Goal: Task Accomplishment & Management: Manage account settings

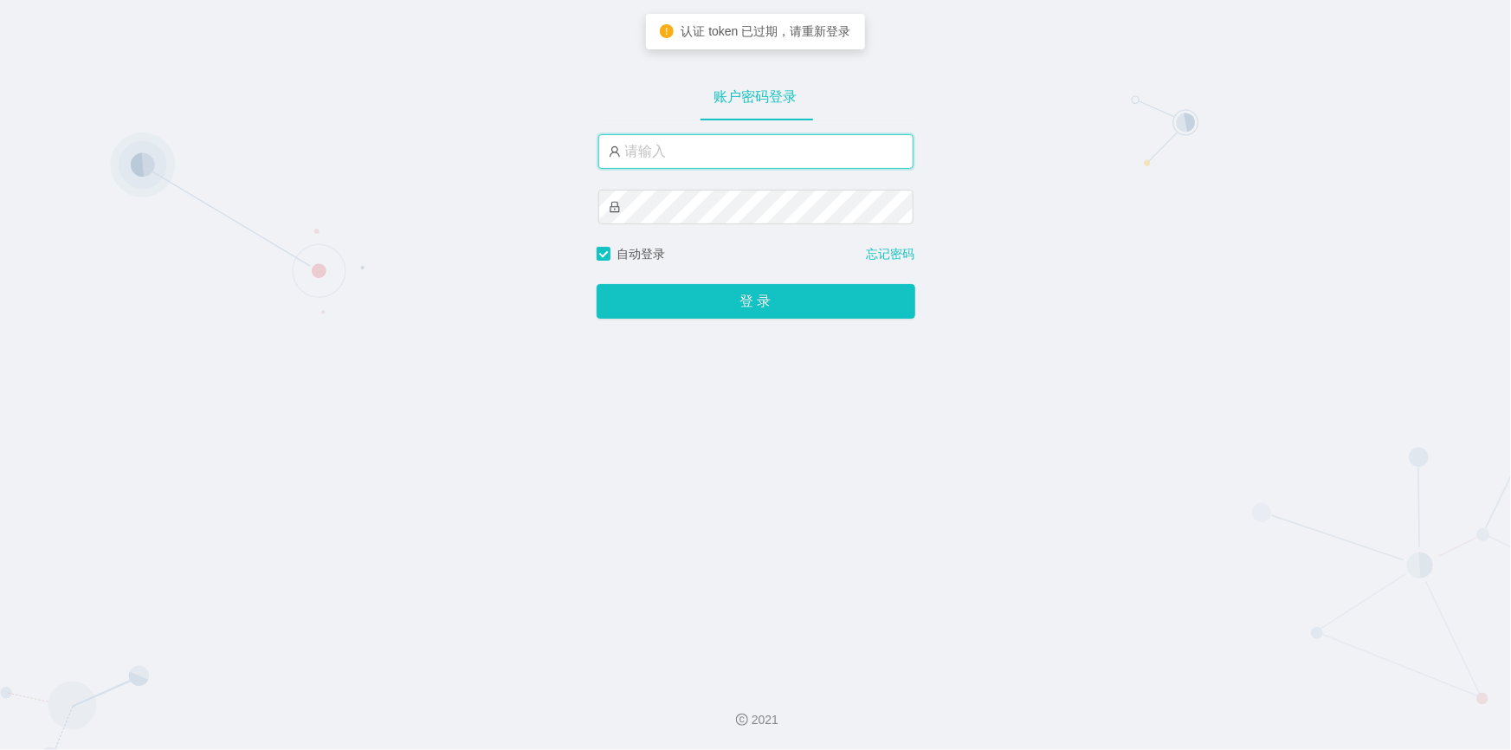
click at [781, 153] on input "text" at bounding box center [755, 151] width 315 height 35
type input "jishu"
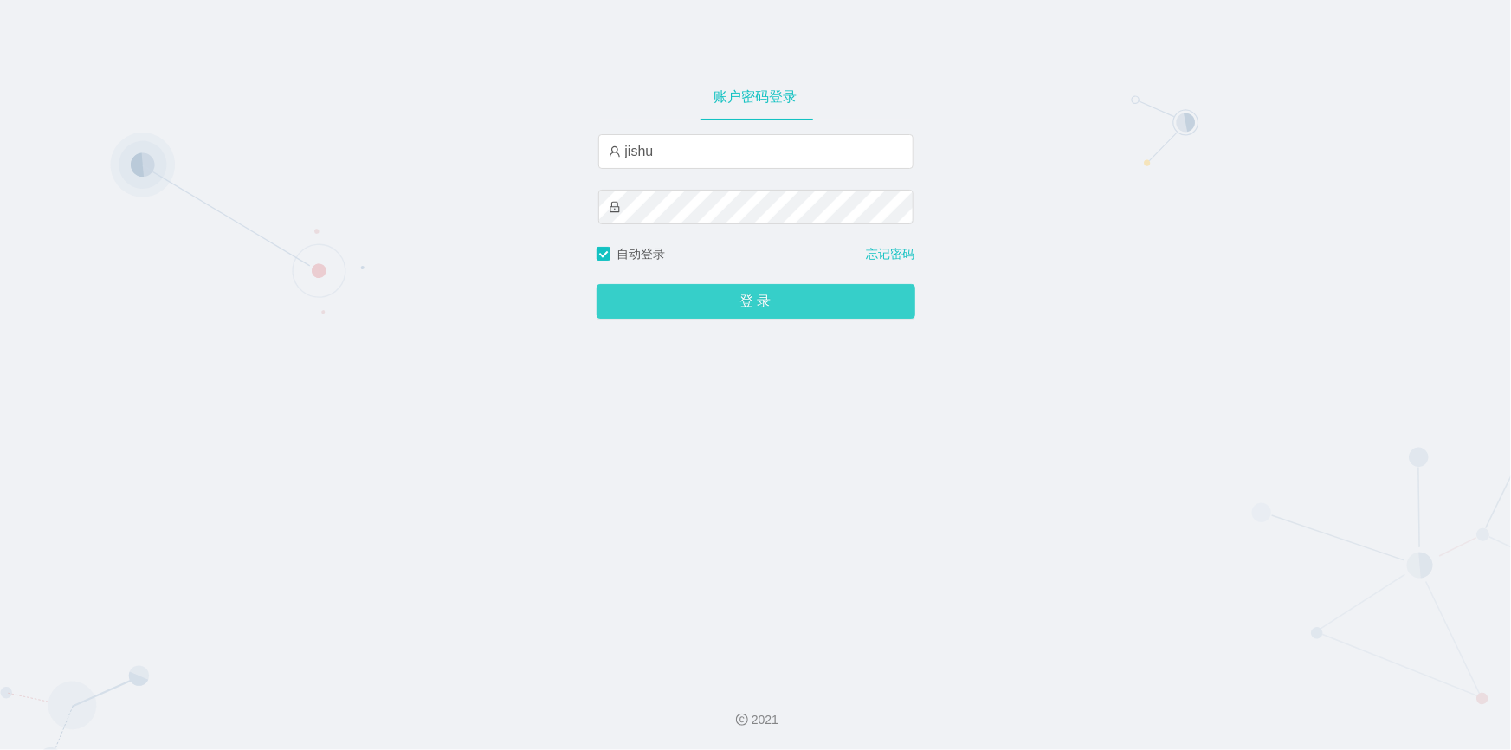
click at [713, 313] on button "登 录" at bounding box center [756, 301] width 319 height 35
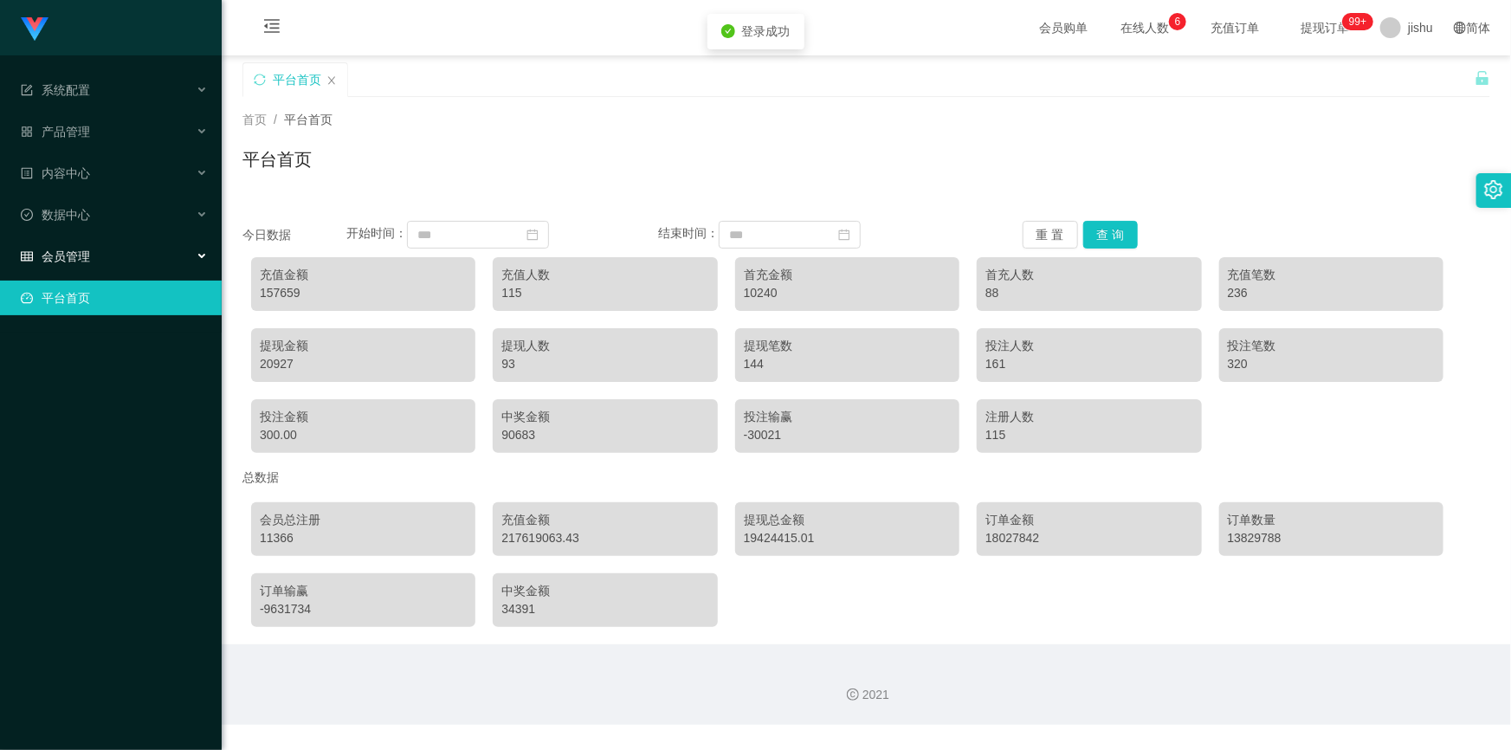
click at [130, 255] on div "会员管理" at bounding box center [111, 256] width 222 height 35
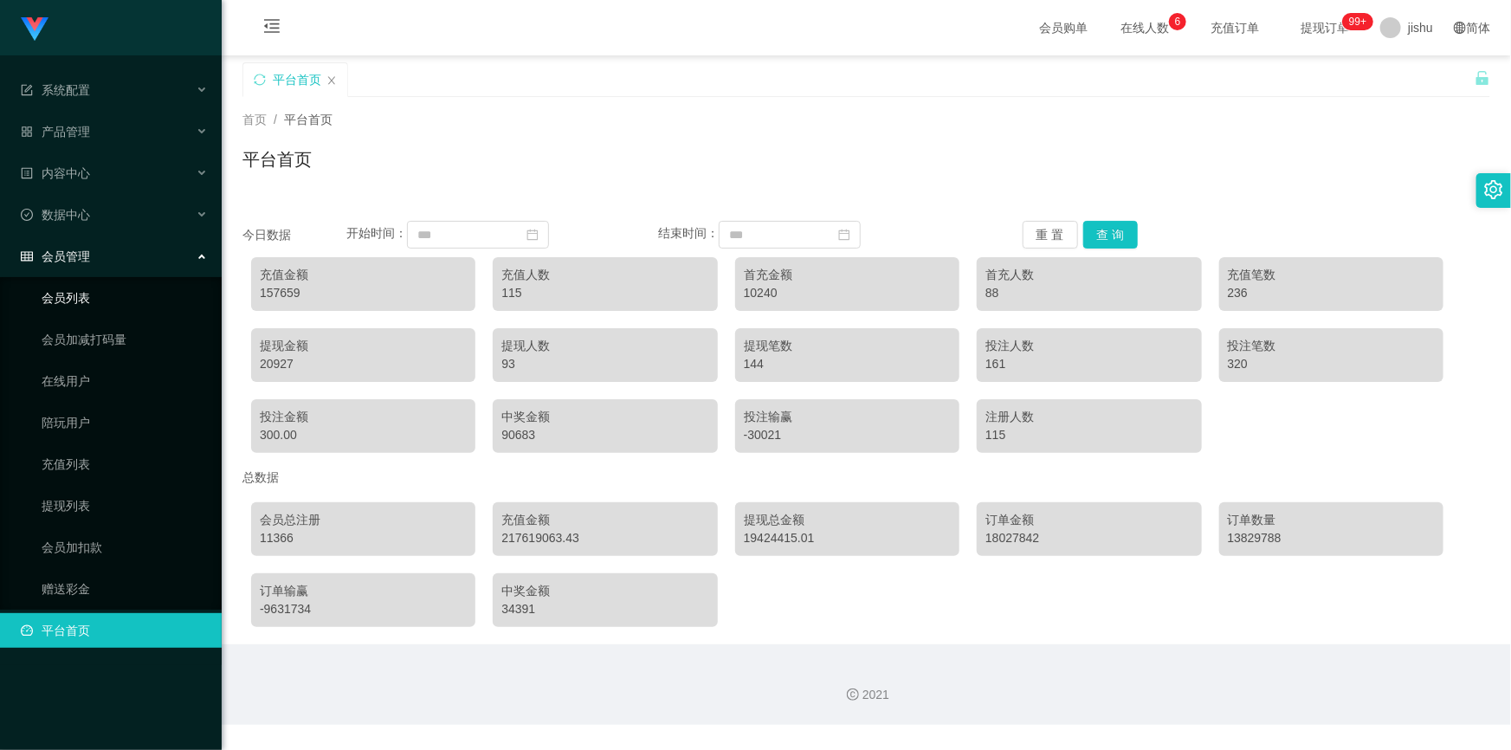
click at [114, 302] on link "会员列表" at bounding box center [125, 298] width 166 height 35
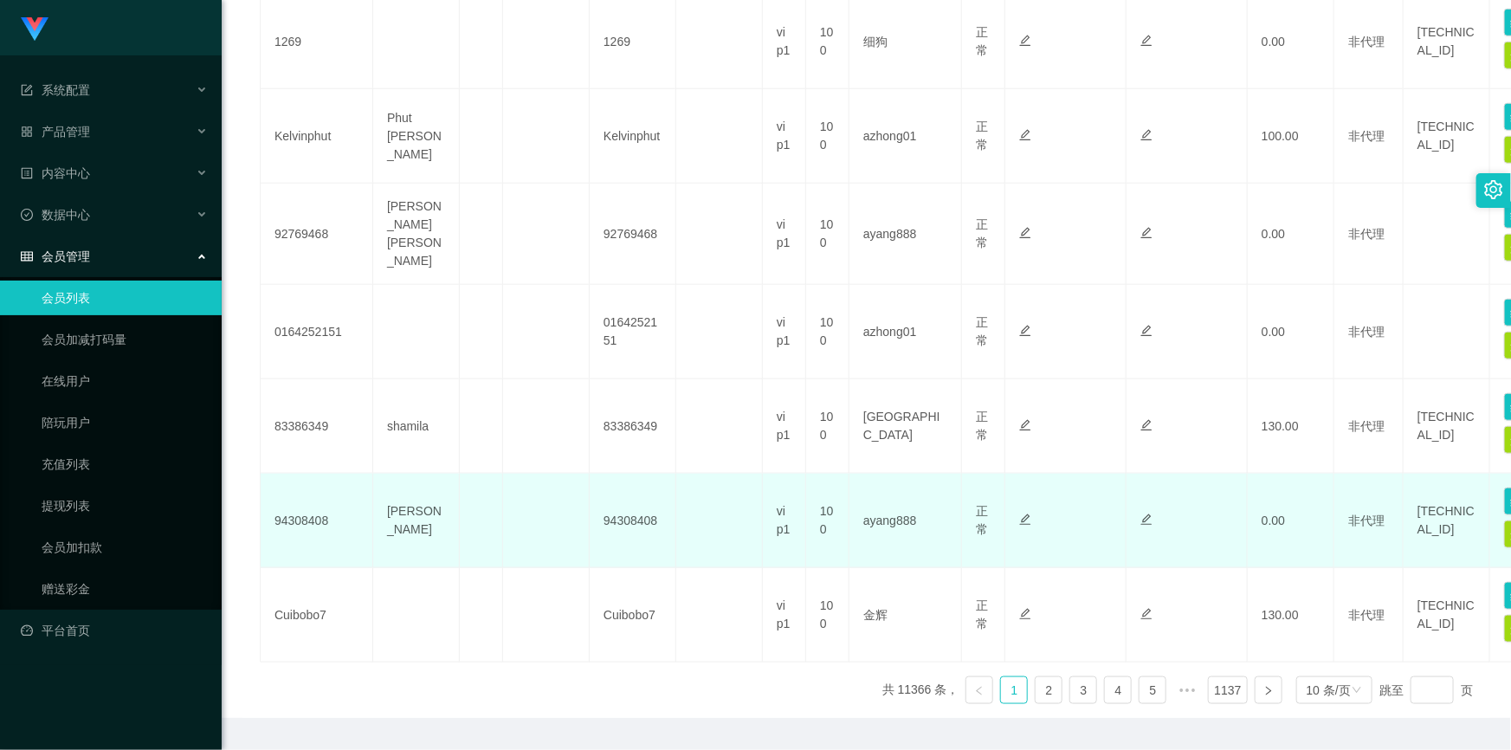
scroll to position [826, 0]
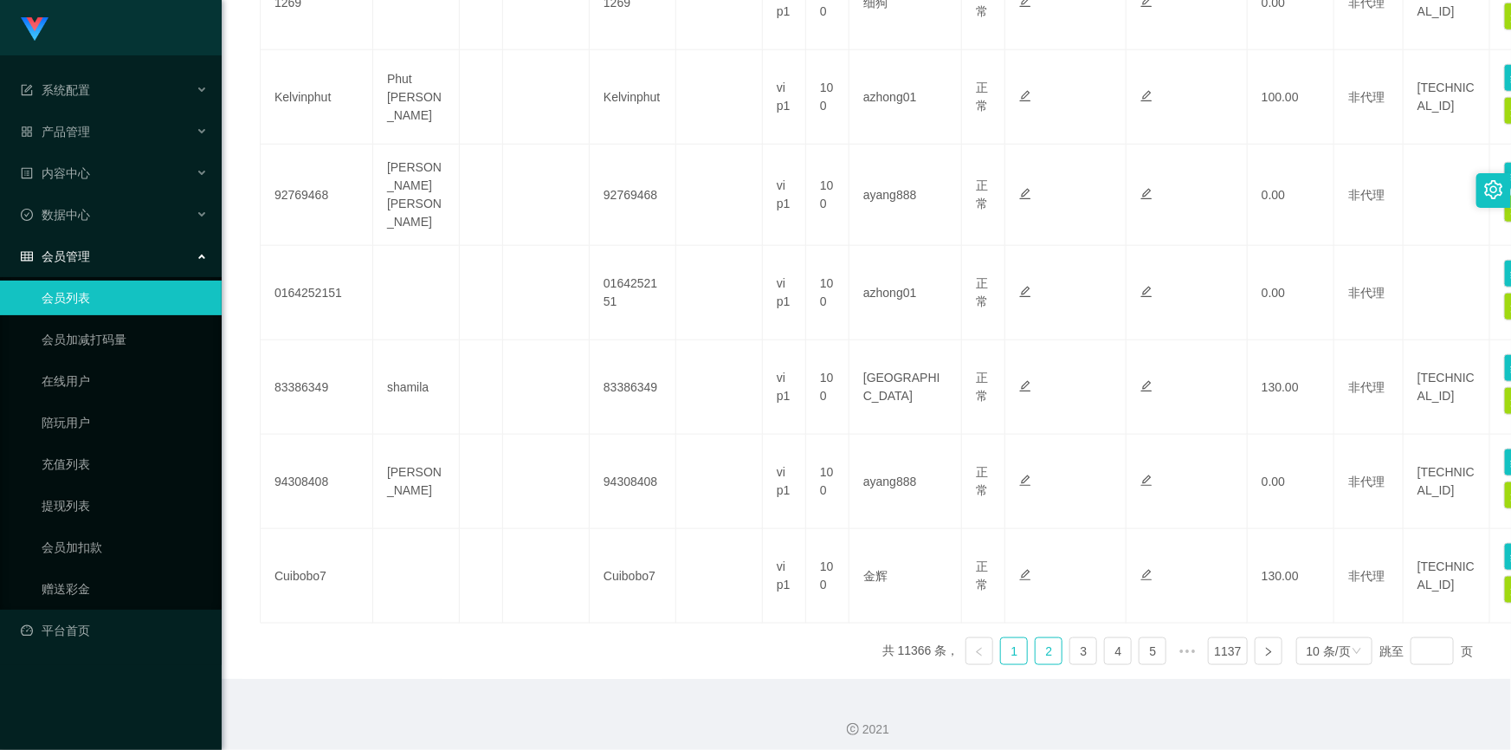
click at [1038, 638] on link "2" at bounding box center [1049, 651] width 26 height 26
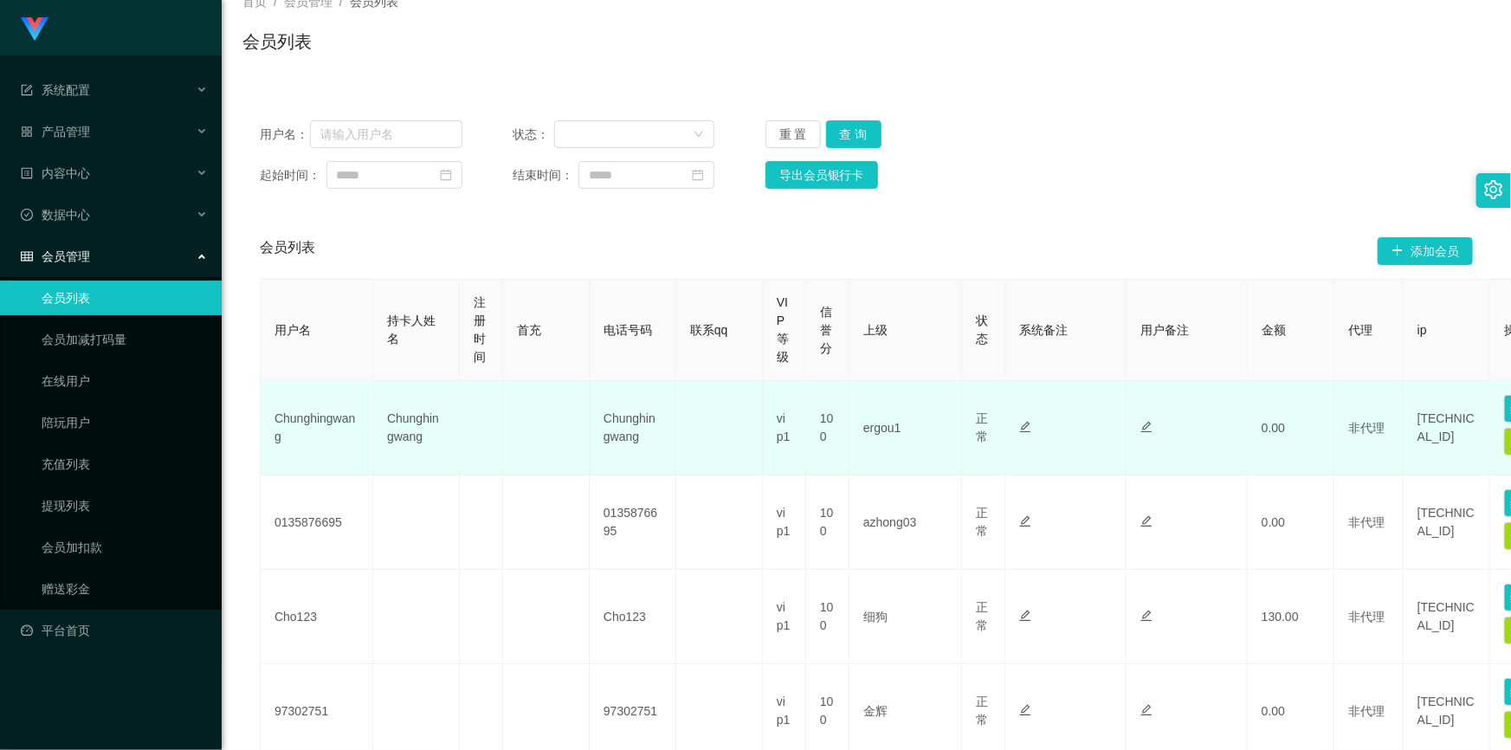
scroll to position [39, 0]
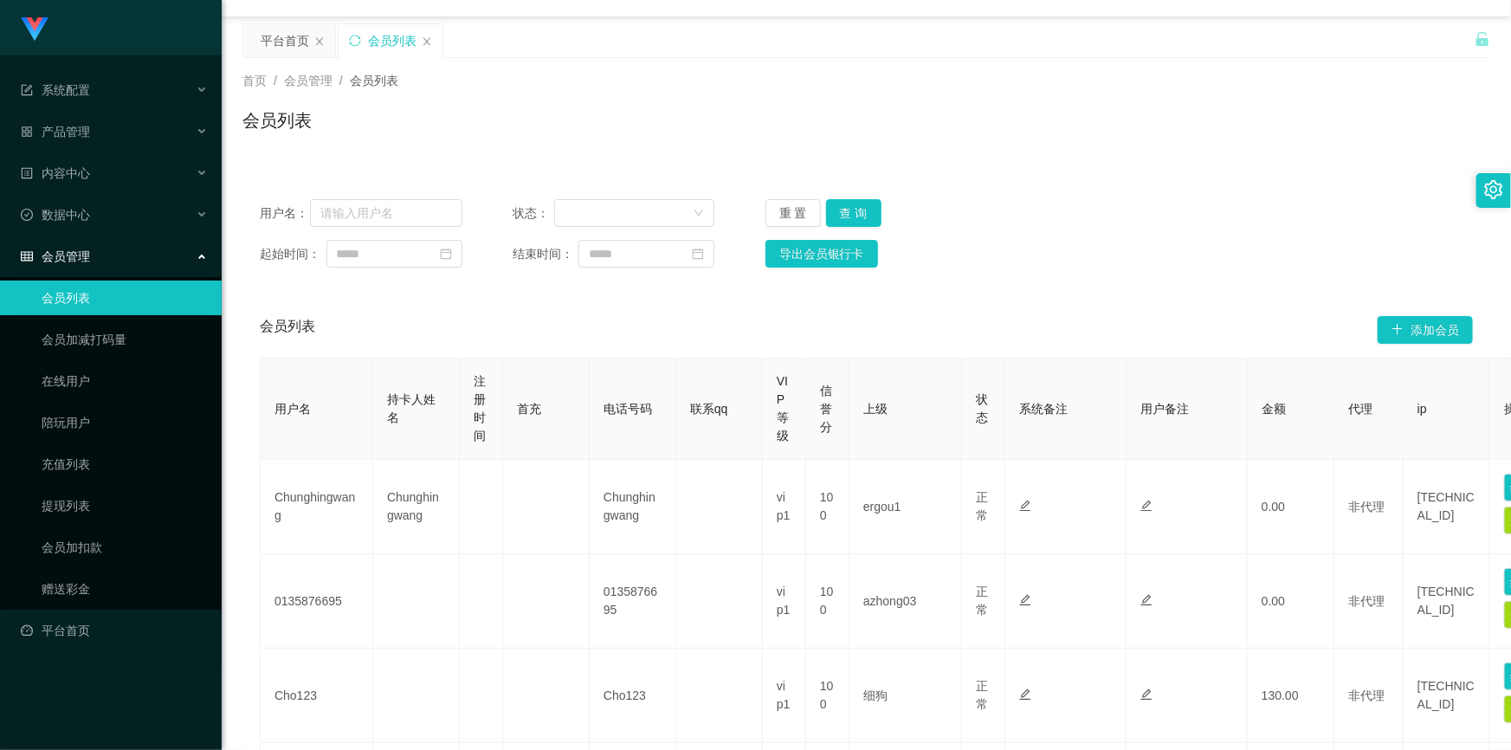
click at [1506, 190] on div at bounding box center [1493, 190] width 35 height 35
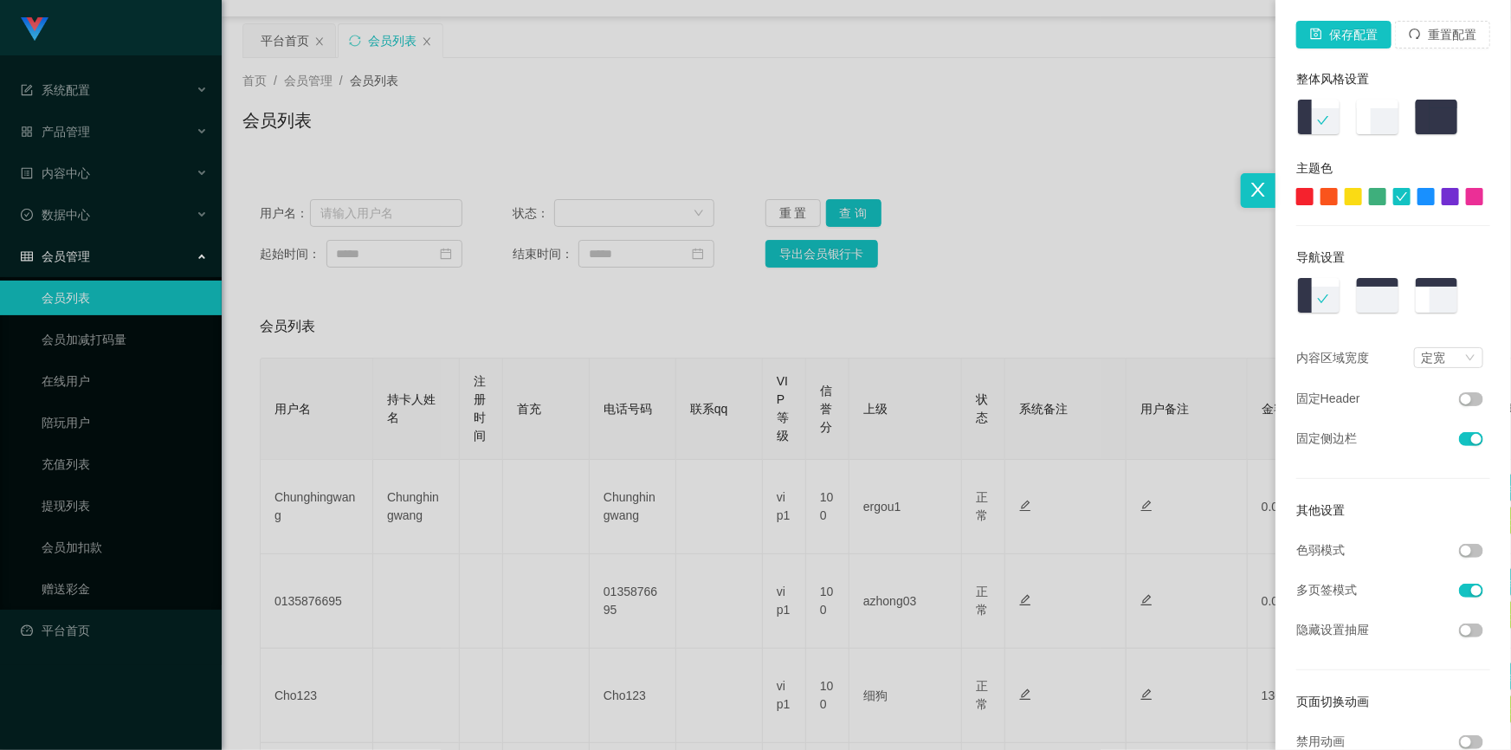
click at [1249, 198] on icon "图标: close" at bounding box center [1258, 189] width 19 height 19
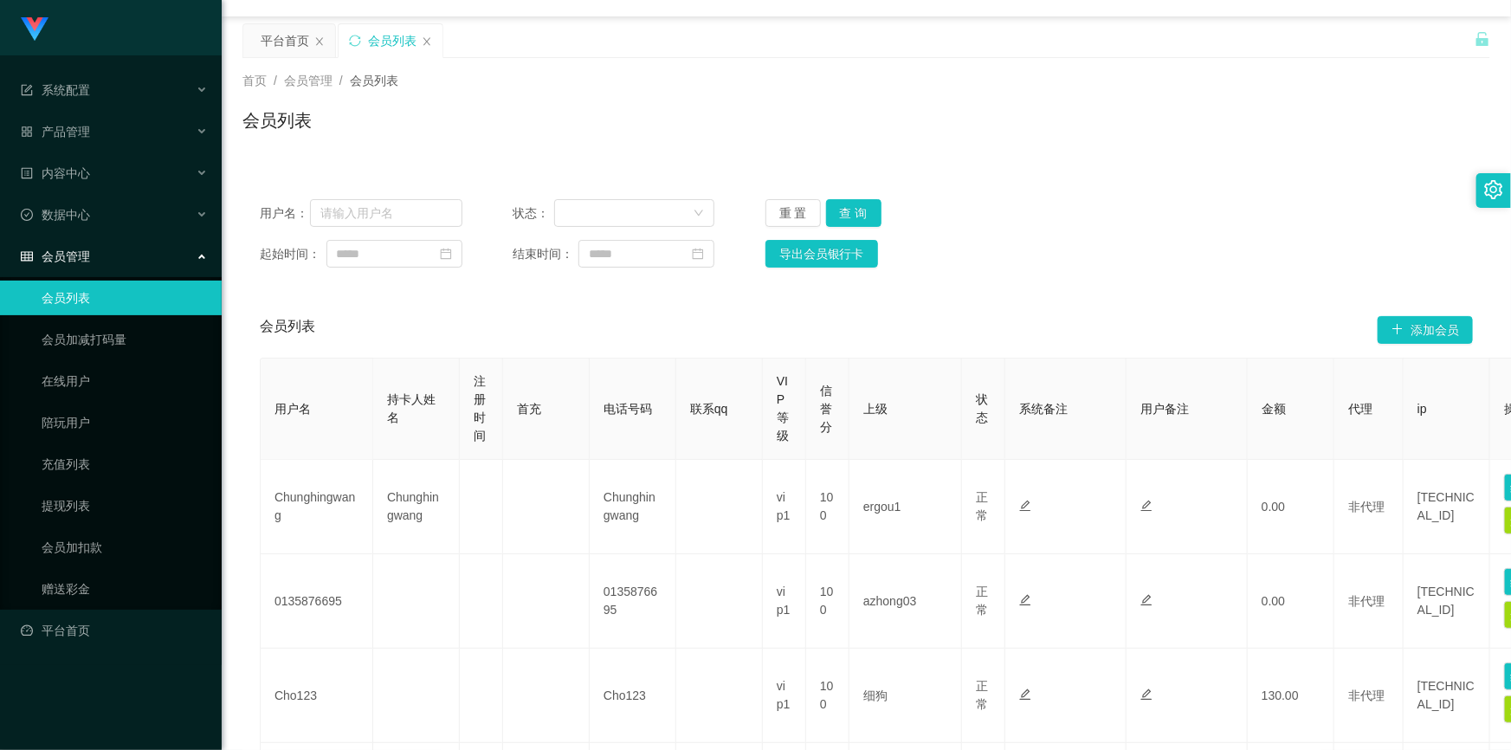
click at [1075, 221] on div "用户名： 状态： 重 置 查 询" at bounding box center [866, 213] width 1213 height 28
